Goal: Check status

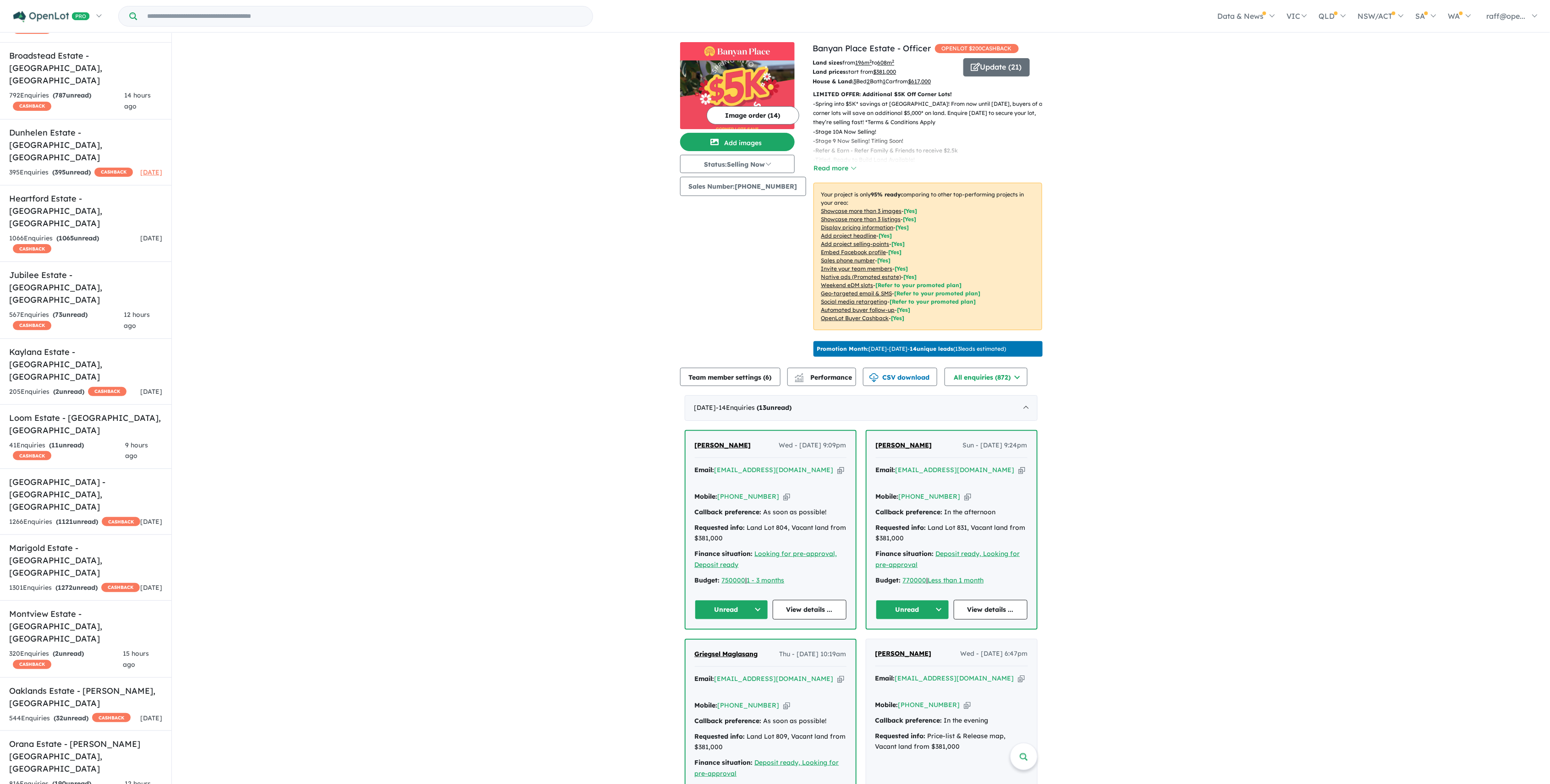
scroll to position [400, 0]
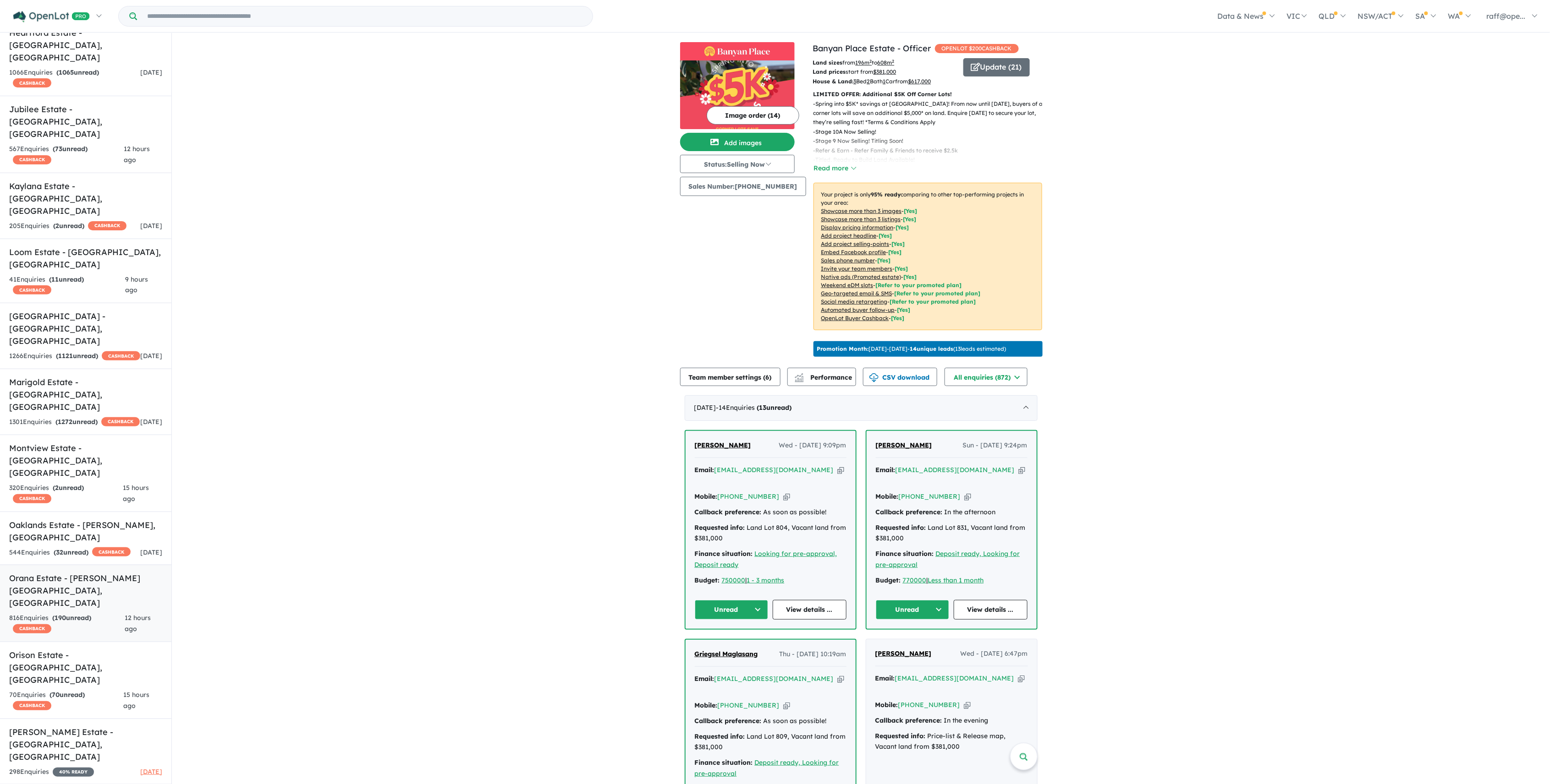
click at [80, 613] on div "816 Enquir ies ( 190 unread) CASHBACK" at bounding box center [67, 624] width 116 height 22
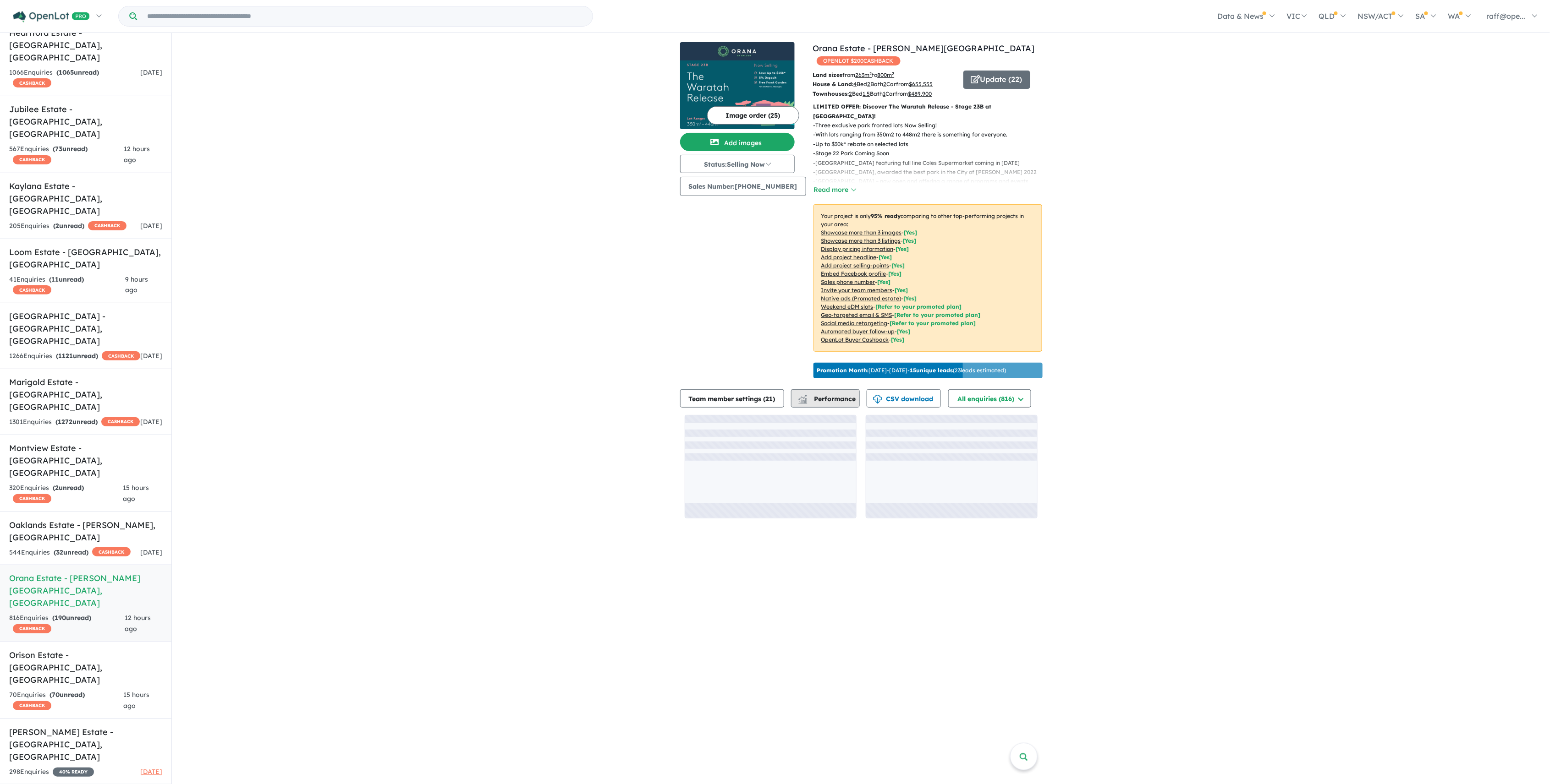
click at [847, 395] on span "Performance" at bounding box center [827, 399] width 56 height 8
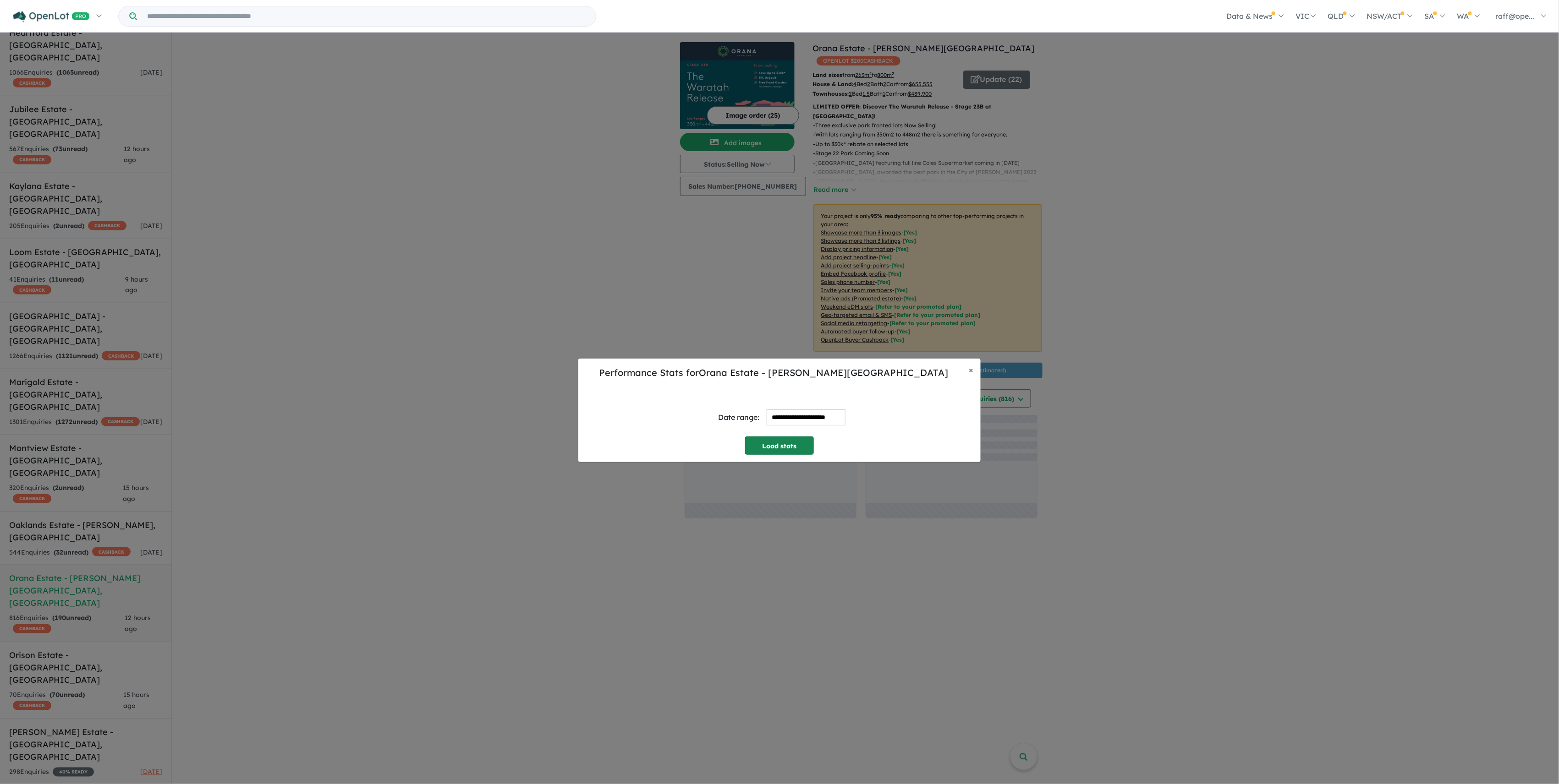
click at [787, 445] on button "Load stats" at bounding box center [780, 446] width 69 height 18
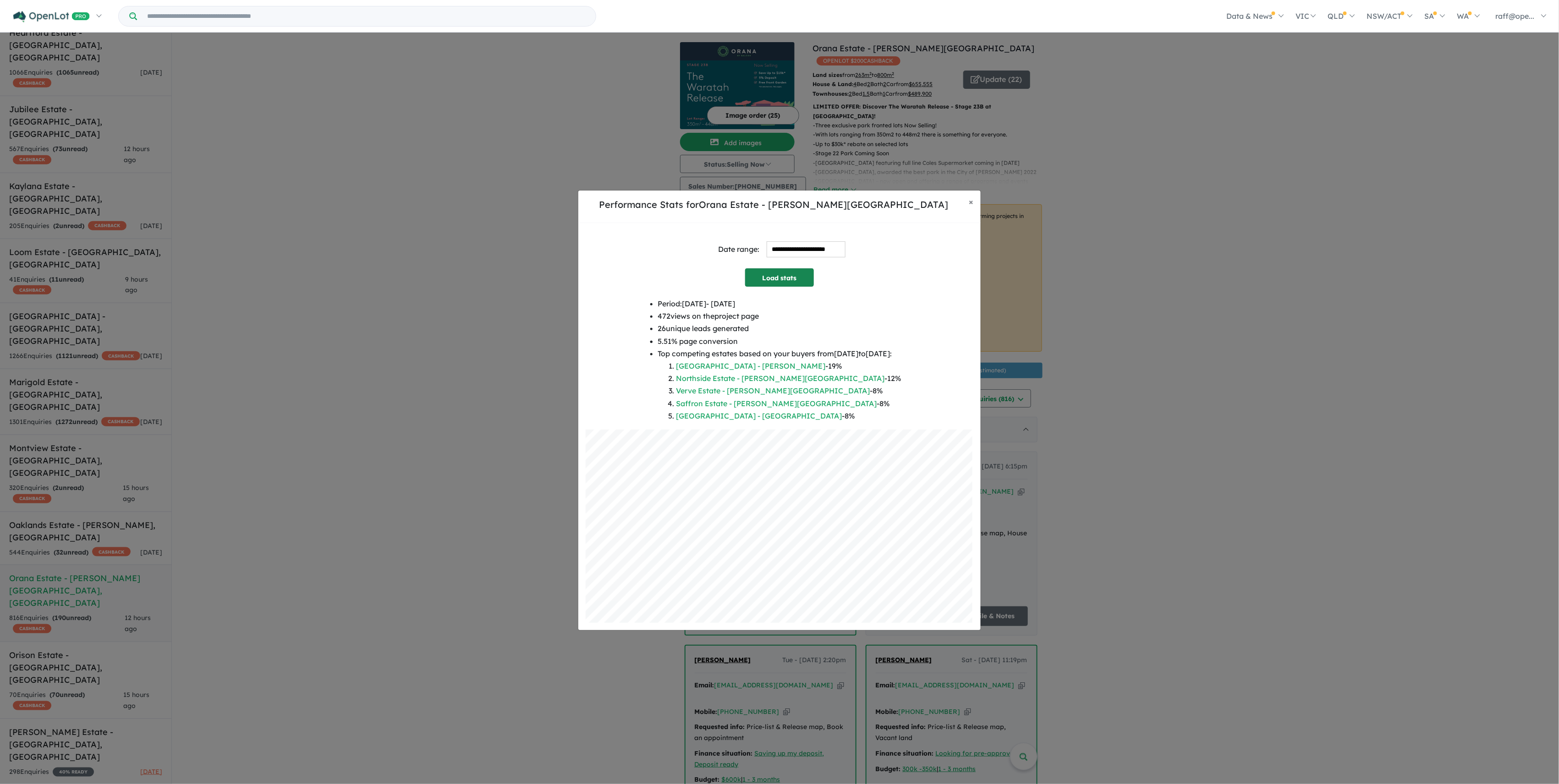
click at [793, 283] on button "Load stats" at bounding box center [780, 278] width 69 height 18
click at [970, 204] on span "×" at bounding box center [971, 201] width 5 height 10
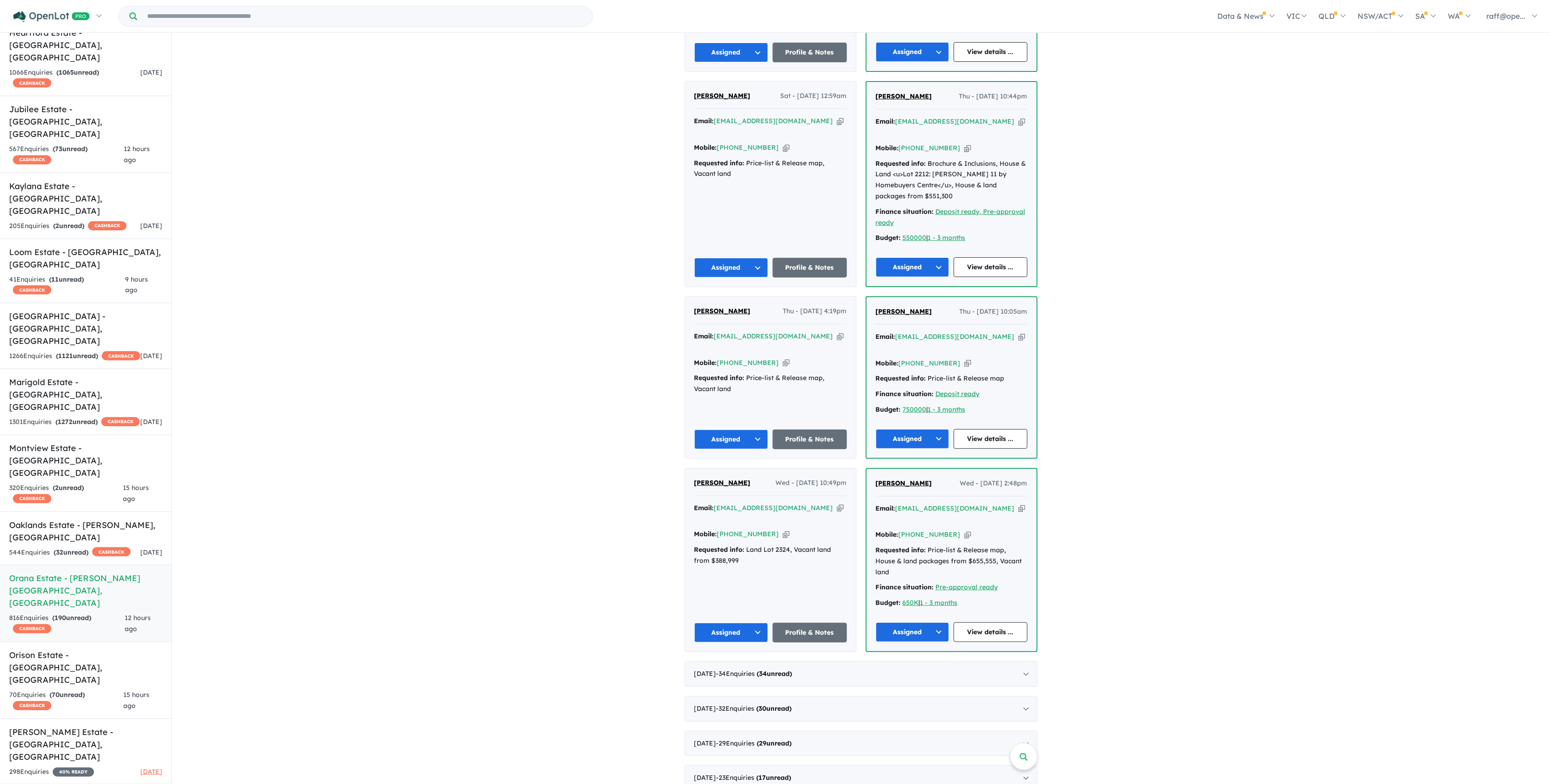
scroll to position [1344, 0]
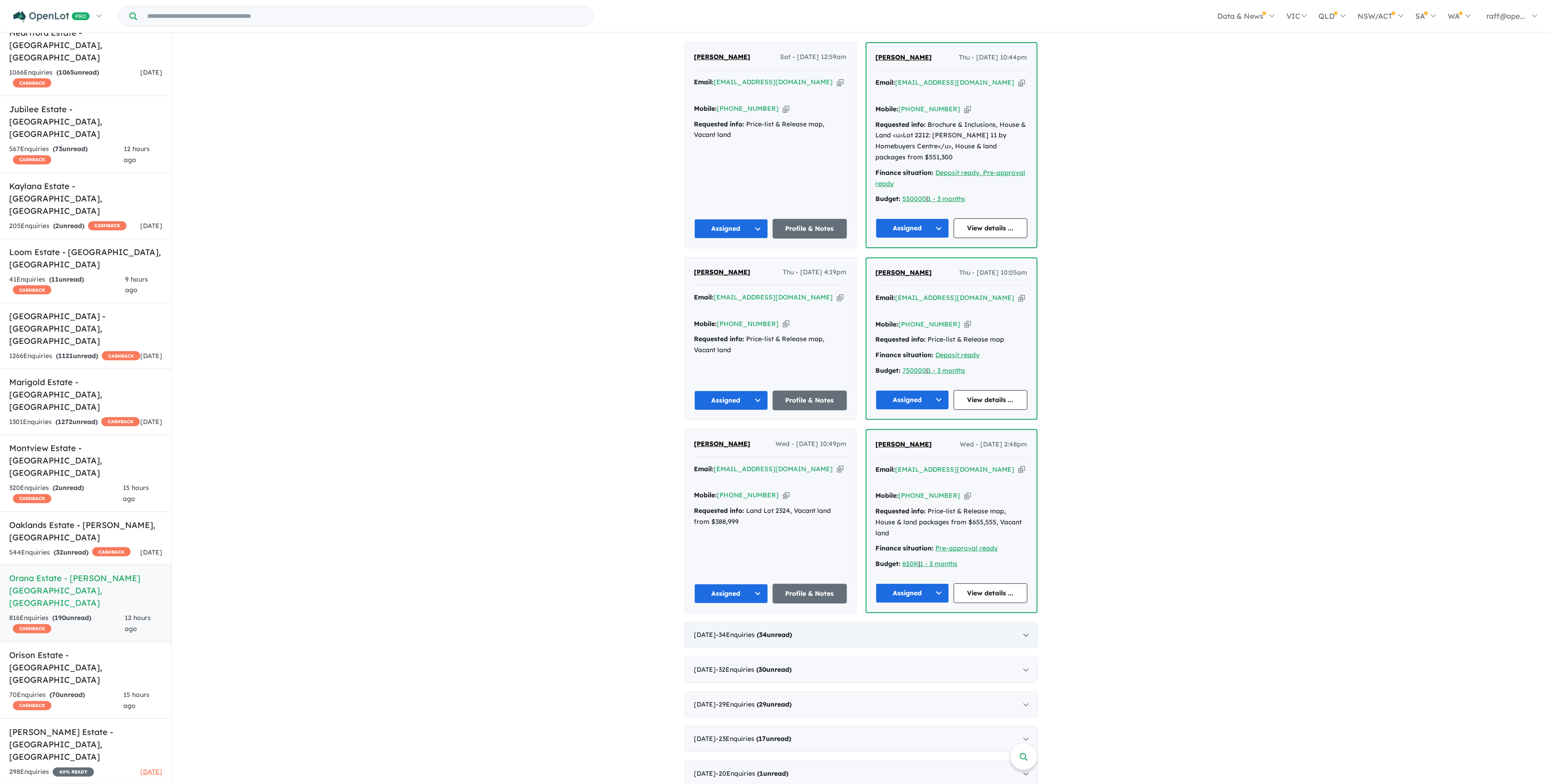
click at [984, 622] on div "[DATE] - 34 Enquir ies ( 34 unread)" at bounding box center [861, 635] width 353 height 25
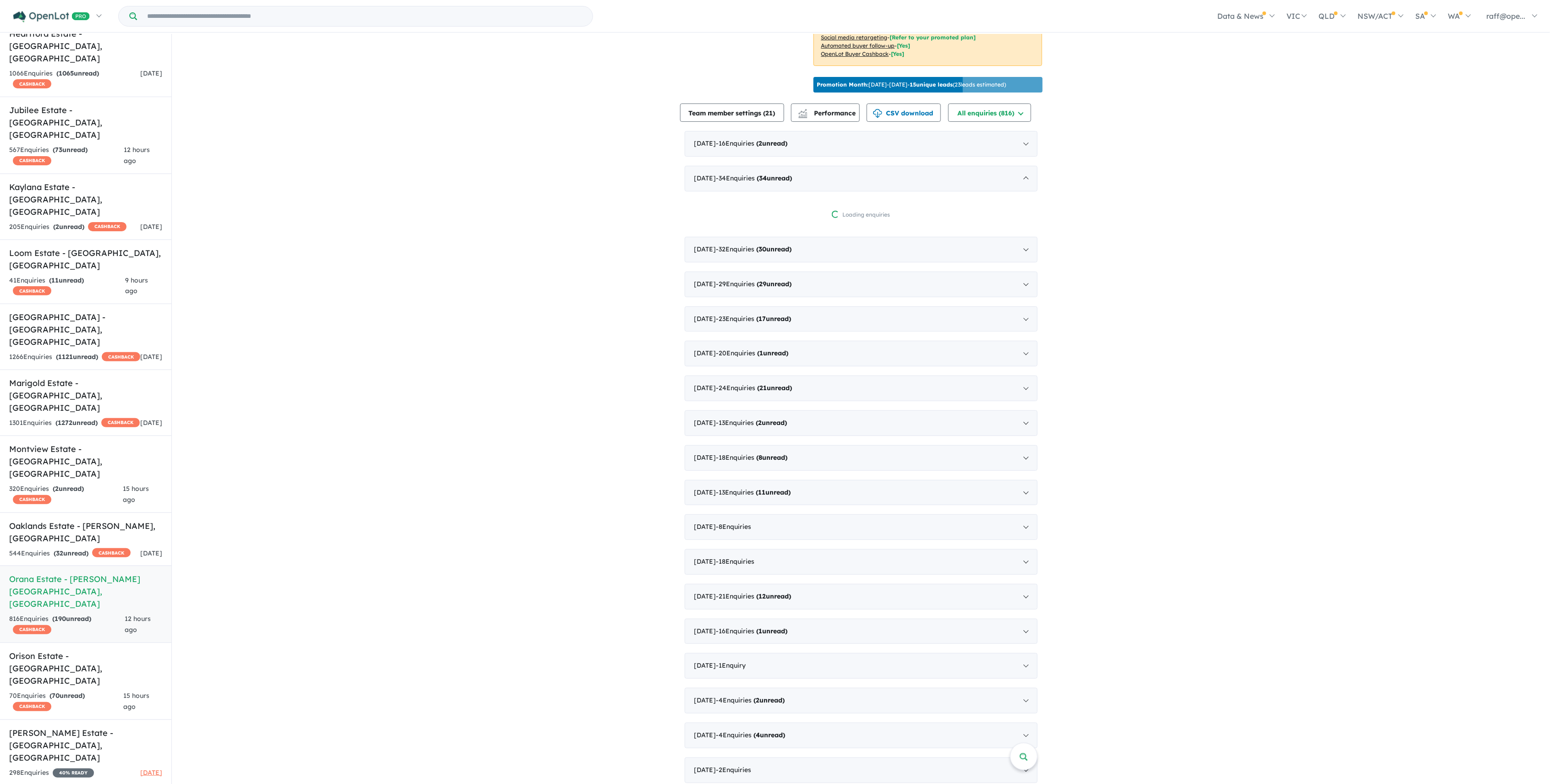
scroll to position [0, 0]
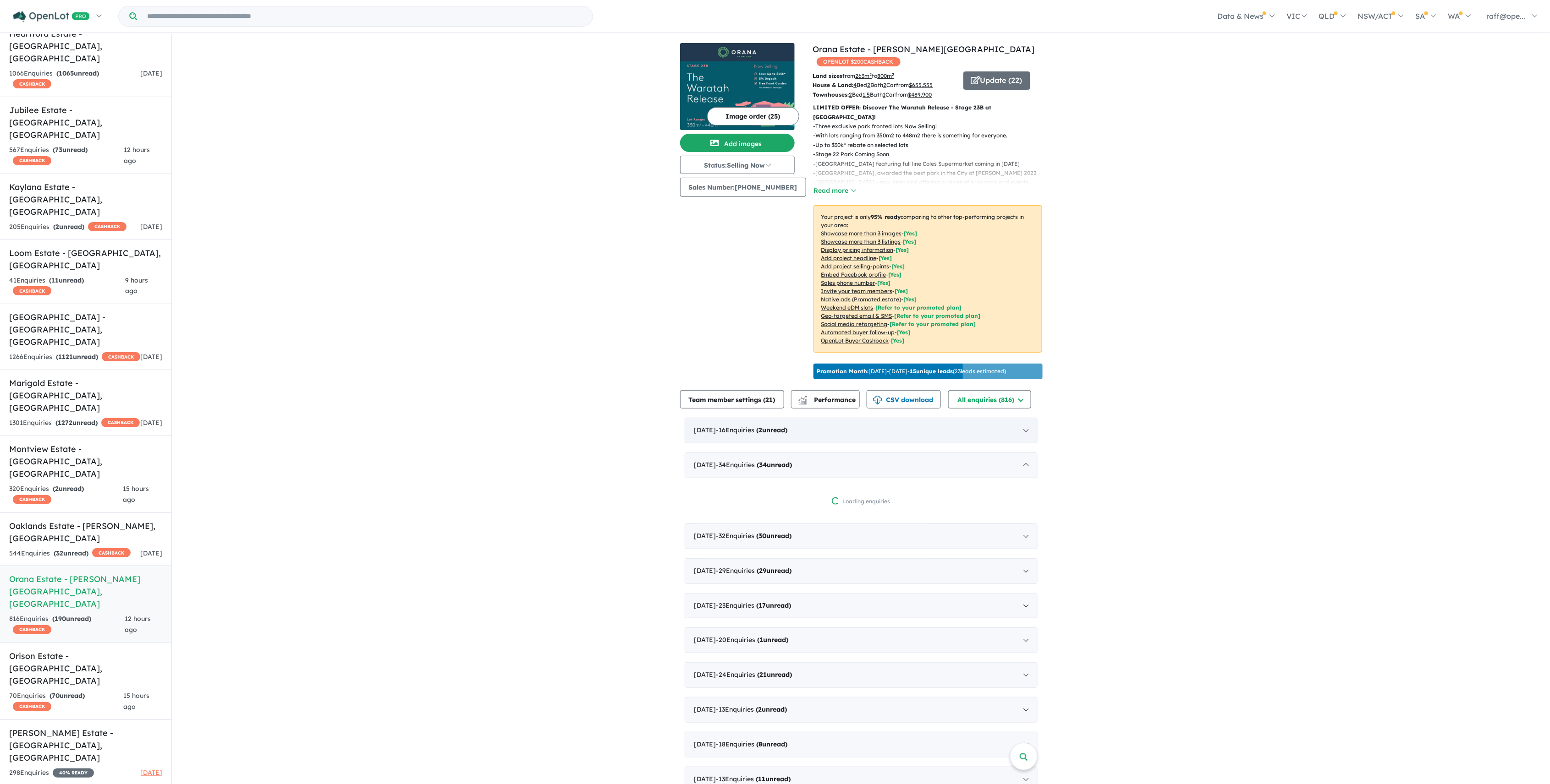
click at [1013, 418] on div "[DATE] - 16 Enquir ies ( 2 unread)" at bounding box center [861, 431] width 353 height 25
